Goal: Information Seeking & Learning: Find specific fact

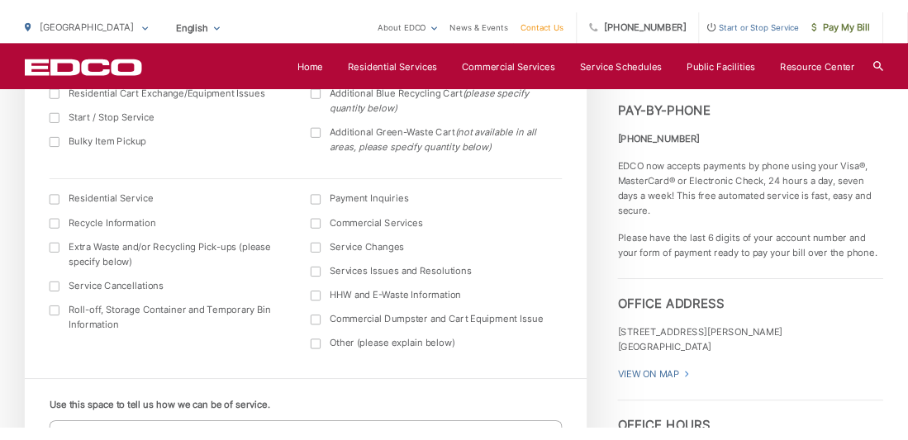
scroll to position [661, 0]
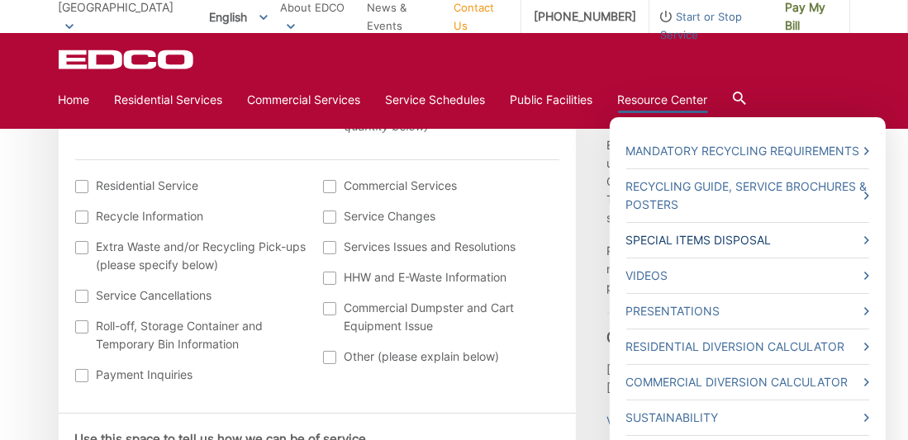
click at [732, 236] on link "Special Items Disposal" at bounding box center [747, 240] width 243 height 18
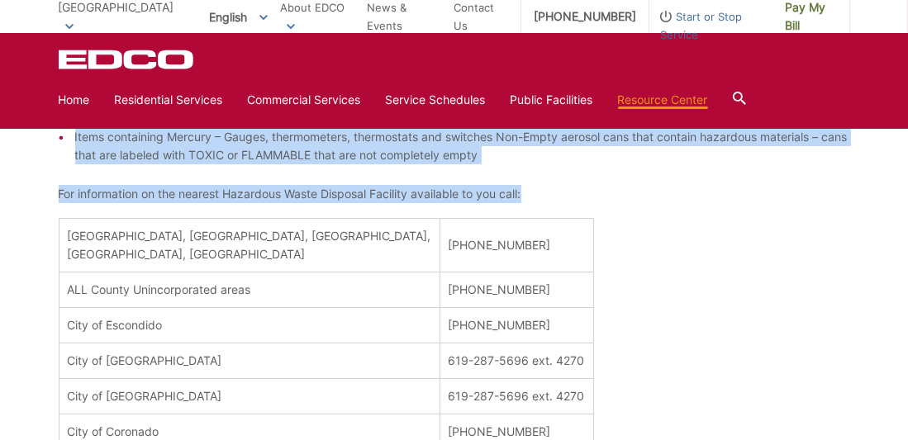
scroll to position [661, 0]
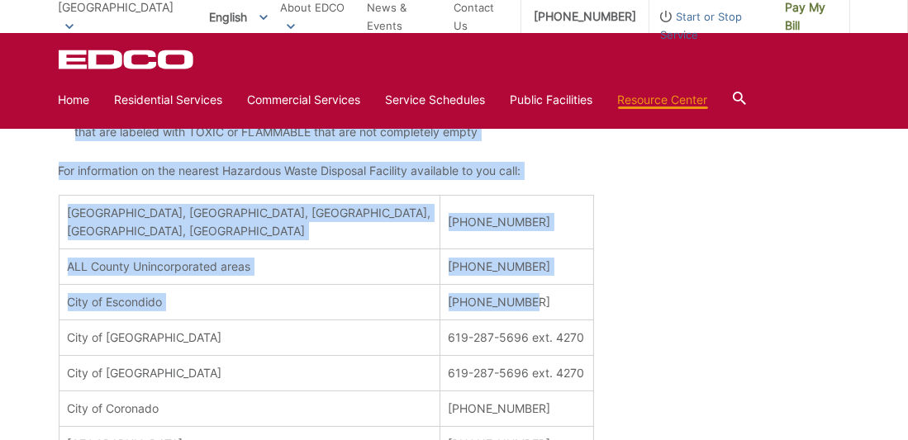
drag, startPoint x: 60, startPoint y: 155, endPoint x: 425, endPoint y: 301, distance: 393.2
copy div "Universal Waste The following universal wastes may not be placed out for curbsi…"
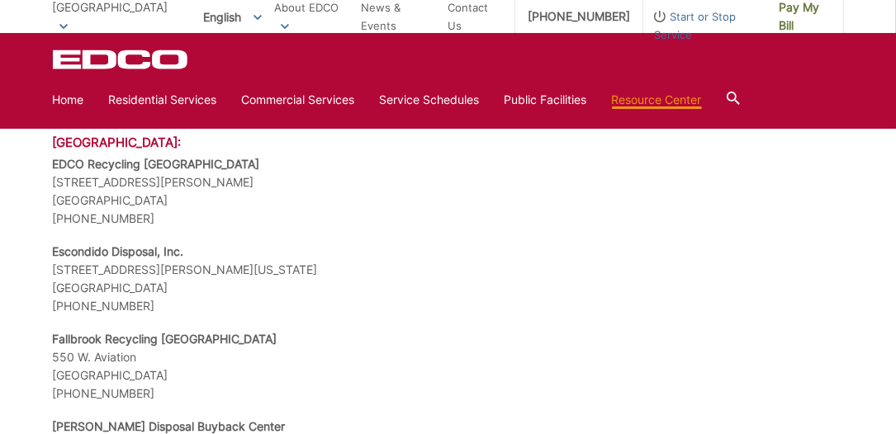
scroll to position [1733, 0]
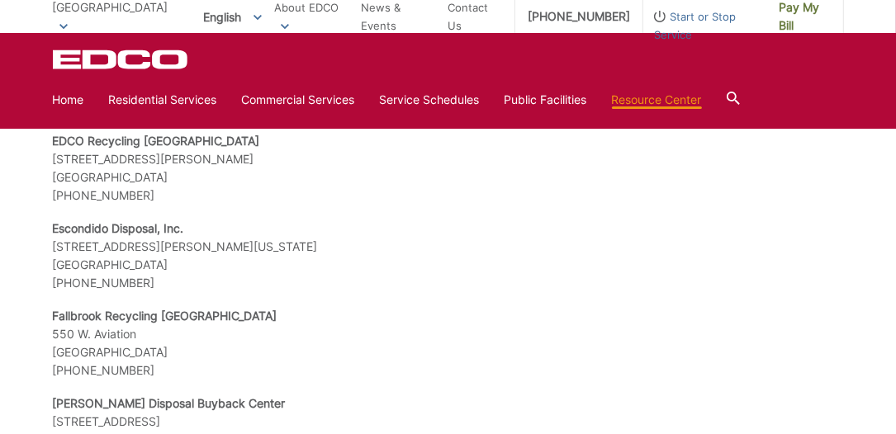
drag, startPoint x: 54, startPoint y: 206, endPoint x: 151, endPoint y: 267, distance: 114.6
click at [151, 267] on p "Escondido Disposal, Inc. 1044 W. Washington Ave. Escondido, CA 92025 (760) 745-…" at bounding box center [448, 256] width 791 height 73
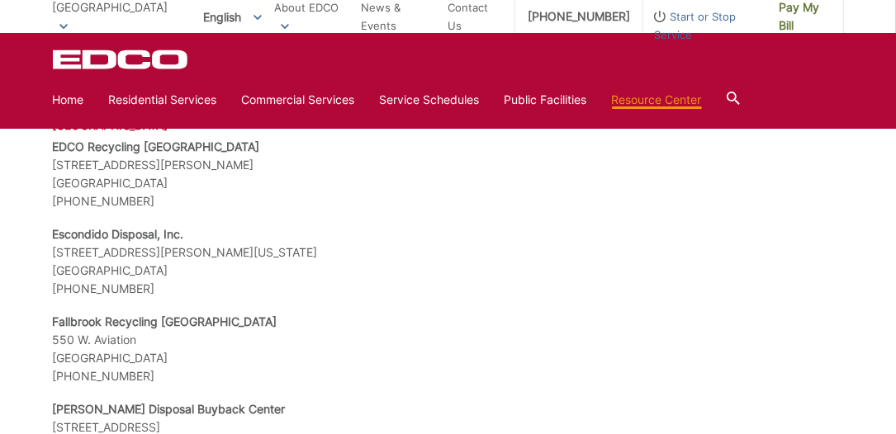
scroll to position [2819, 0]
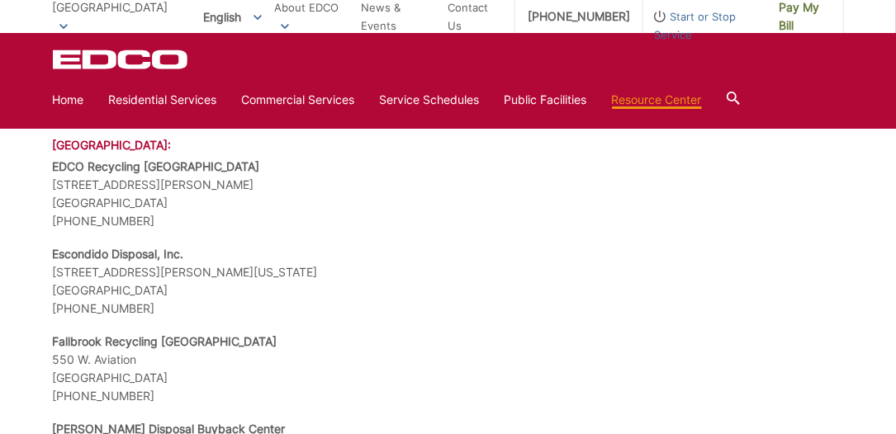
drag, startPoint x: 151, startPoint y: 282, endPoint x: 48, endPoint y: 237, distance: 112.8
copy p "Escondido Disposal, Inc. 1044 W. Washington Ave. Escondido, CA 92025 (760) 745-…"
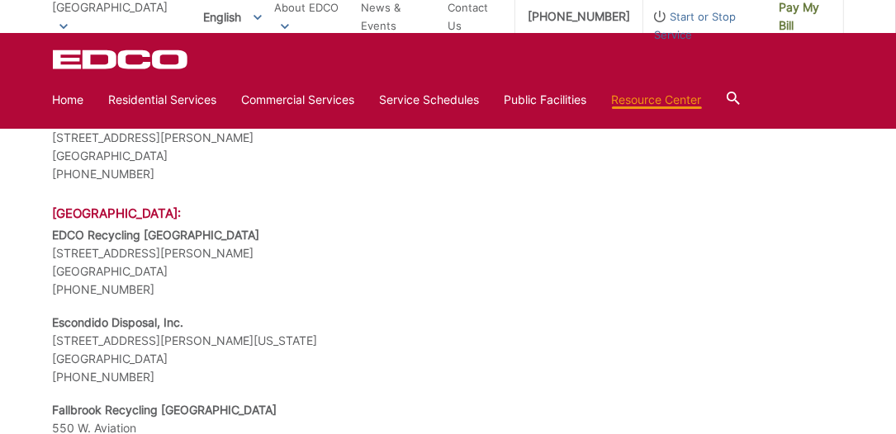
scroll to position [1662, 0]
